Goal: Task Accomplishment & Management: Use online tool/utility

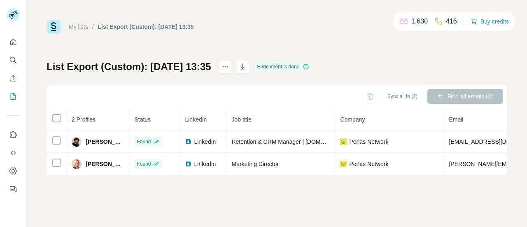
click at [51, 120] on icon at bounding box center [56, 118] width 10 height 10
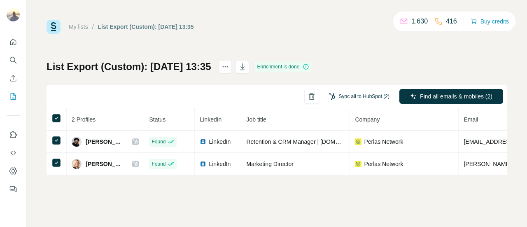
click at [371, 98] on button "Sync all to HubSpot (2)" at bounding box center [359, 96] width 72 height 12
click at [377, 38] on div "My lists / List Export (Custom): 23/09/2025 13:35 1,630 416 Buy credits List Ex…" at bounding box center [277, 97] width 461 height 155
click at [355, 93] on button "Sync all to HubSpot (2)" at bounding box center [359, 96] width 72 height 12
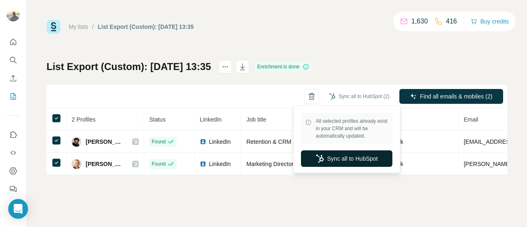
click at [353, 164] on button "Sync all to HubSpot" at bounding box center [346, 158] width 91 height 16
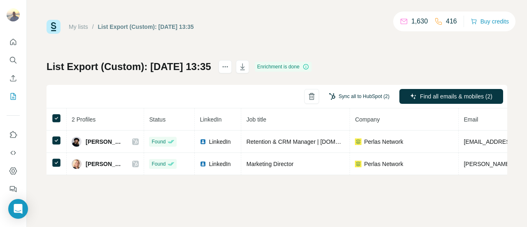
click at [359, 97] on button "Sync all to HubSpot (2)" at bounding box center [359, 96] width 72 height 12
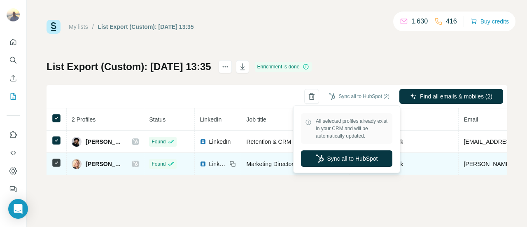
click at [359, 160] on button "Sync all to HubSpot" at bounding box center [346, 158] width 91 height 16
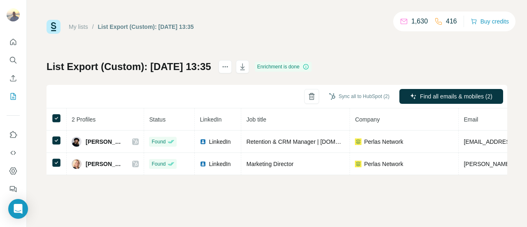
click at [486, 54] on div "My lists / List Export (Custom): 23/09/2025 13:35 1,630 416 Buy credits List Ex…" at bounding box center [277, 97] width 461 height 155
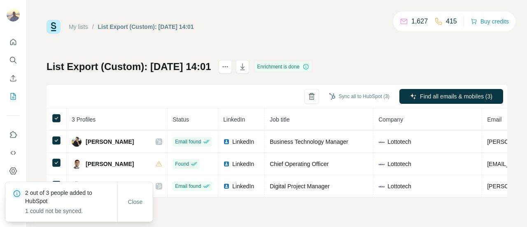
click at [373, 95] on button "Sync all to HubSpot (3)" at bounding box center [359, 96] width 72 height 12
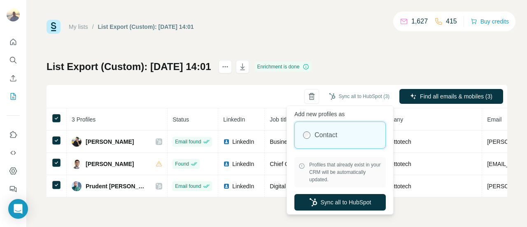
scroll to position [7, 0]
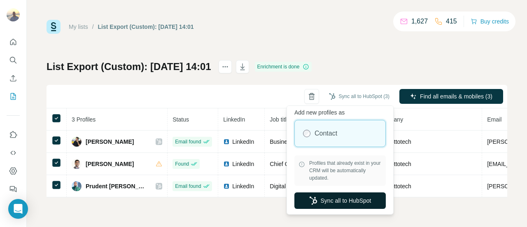
click at [334, 196] on button "Sync all to HubSpot" at bounding box center [339, 200] width 91 height 16
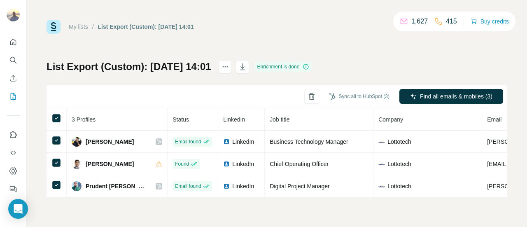
click at [27, 125] on div "My lists / List Export (Custom): 23/09/2025 14:01 1,627 415 Buy credits List Ex…" at bounding box center [277, 113] width 500 height 227
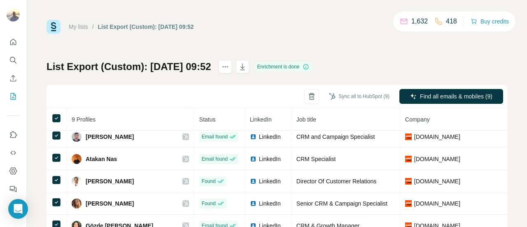
scroll to position [9, 0]
